Goal: Task Accomplishment & Management: Complete application form

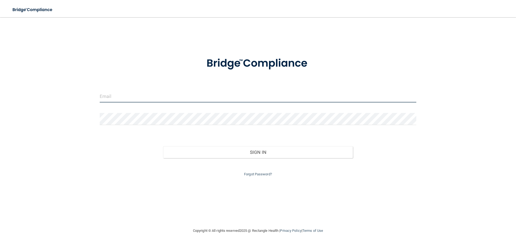
type input "[PERSON_NAME][EMAIL_ADDRESS][DOMAIN_NAME]"
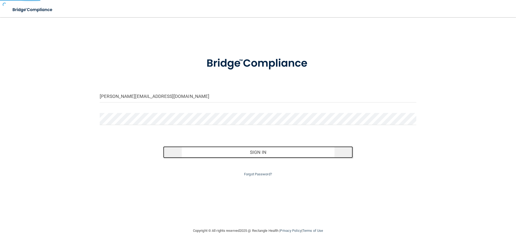
click at [258, 153] on button "Sign In" at bounding box center [258, 152] width 190 height 12
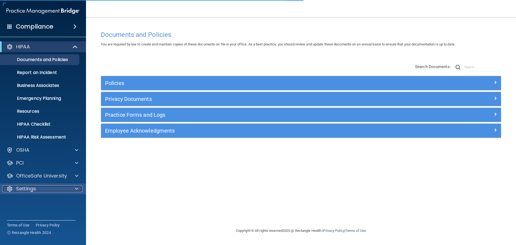
click at [13, 190] on div "Settings" at bounding box center [35, 189] width 67 height 6
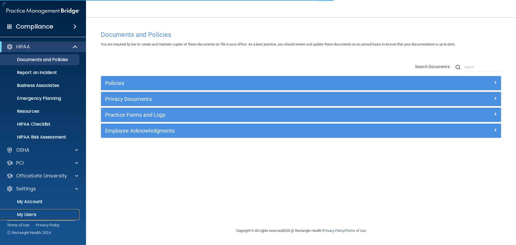
click at [23, 214] on p "My Users" at bounding box center [39, 214] width 73 height 5
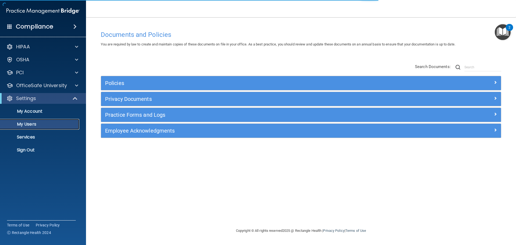
select select "20"
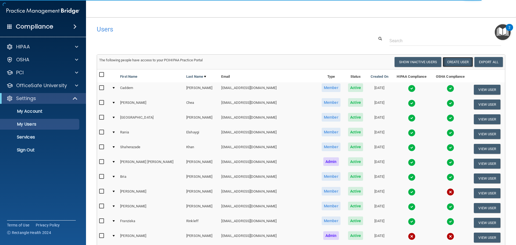
click at [450, 62] on button "Create User" at bounding box center [458, 62] width 30 height 10
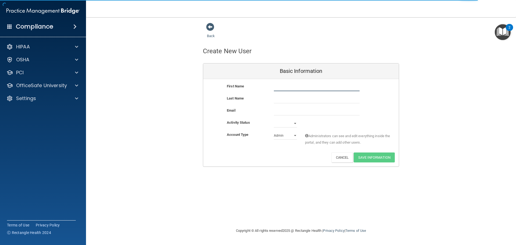
click at [297, 89] on input "text" at bounding box center [317, 87] width 86 height 8
type input "[PERSON_NAME]"
click at [291, 100] on input "text" at bounding box center [317, 99] width 86 height 8
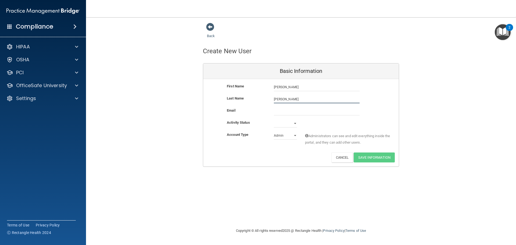
type input "[PERSON_NAME]"
click at [288, 113] on input "email" at bounding box center [317, 111] width 86 height 8
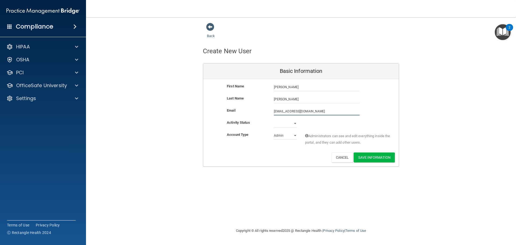
type input "[EMAIL_ADDRESS][DOMAIN_NAME]"
click at [293, 122] on select "Active Inactive" at bounding box center [285, 123] width 23 height 8
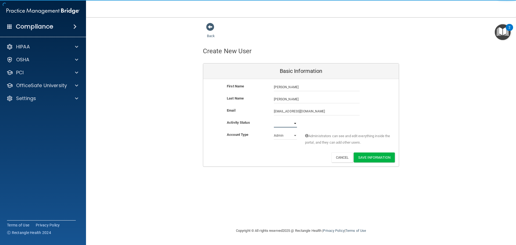
select select "active"
click at [274, 119] on select "Active Inactive" at bounding box center [285, 123] width 23 height 8
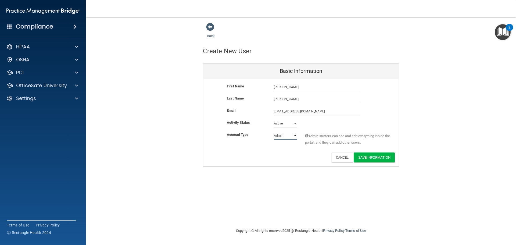
click at [289, 138] on select "Admin Member" at bounding box center [285, 136] width 23 height 8
select select "practice_member"
click at [274, 132] on select "Admin Member" at bounding box center [285, 136] width 23 height 8
click at [382, 158] on button "Save Information" at bounding box center [374, 158] width 41 height 10
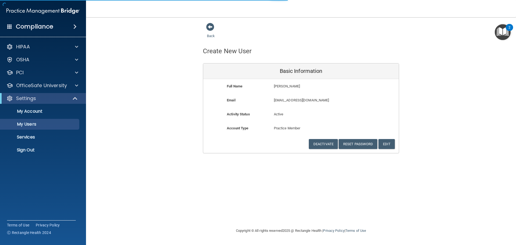
select select "20"
